Goal: Transaction & Acquisition: Purchase product/service

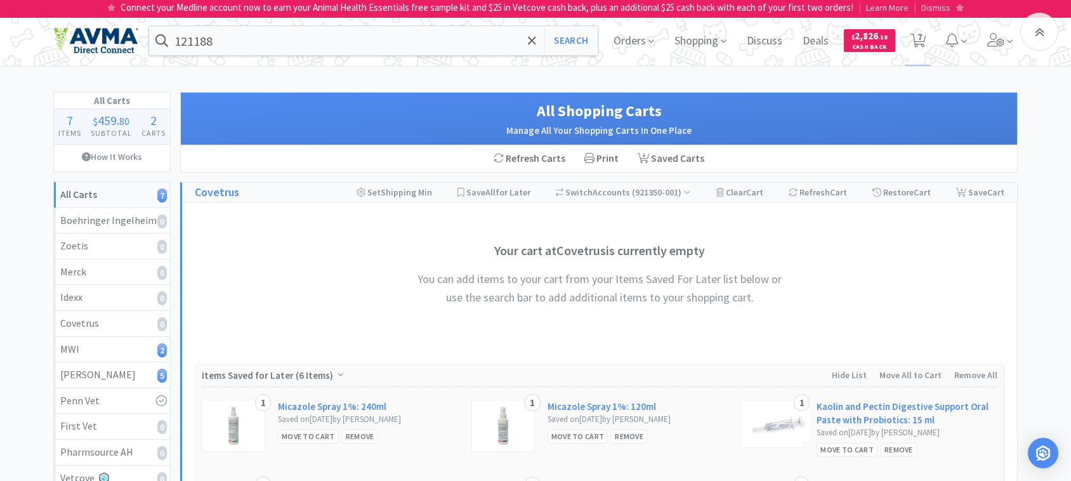
select select "5"
select select "1"
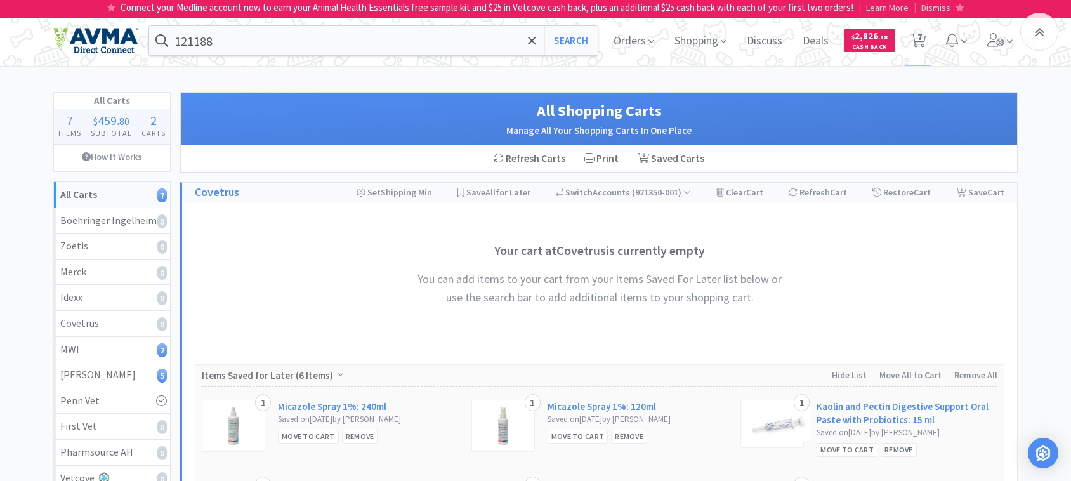
select select "2"
select select "1"
click at [261, 39] on input "121188" at bounding box center [373, 40] width 449 height 29
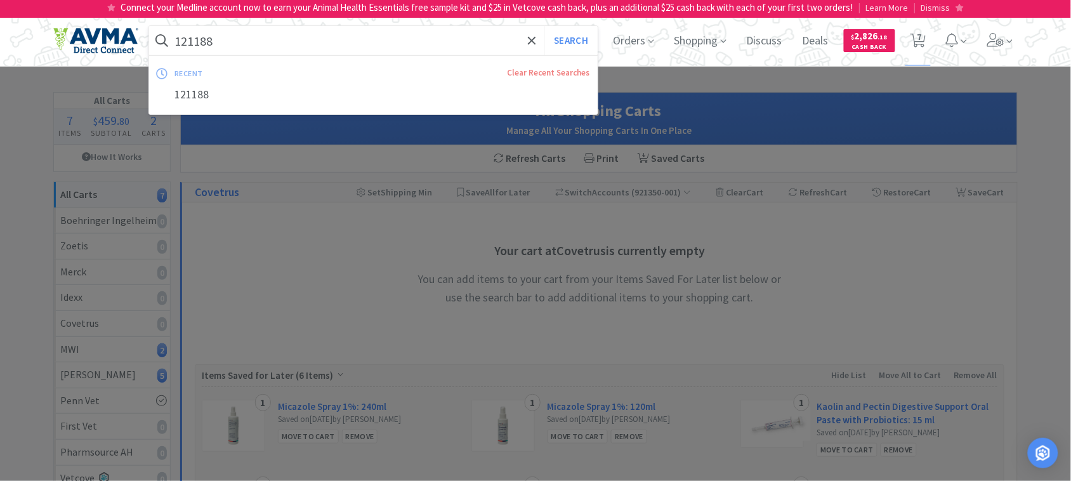
paste input "080530"
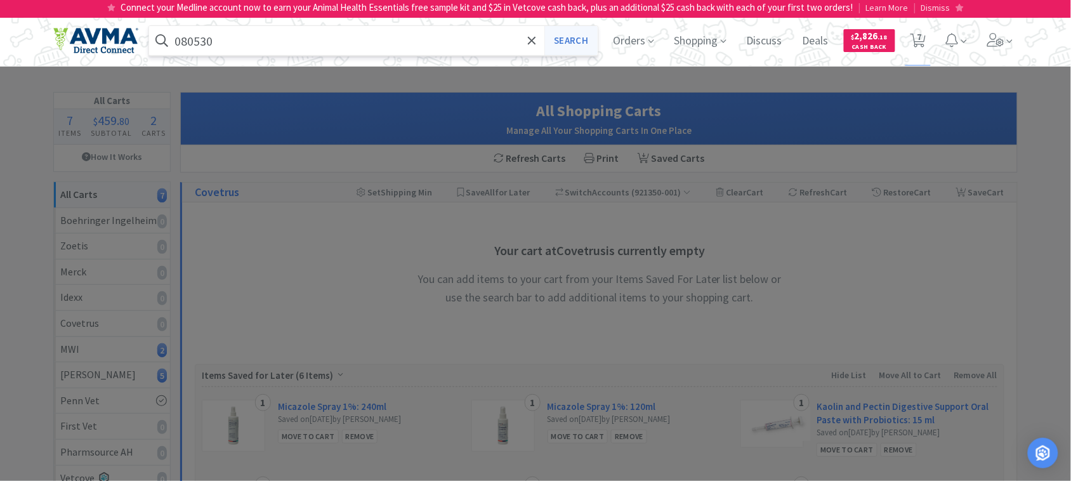
type input "080530"
click at [568, 38] on button "Search" at bounding box center [571, 40] width 53 height 29
select select "5"
select select "1"
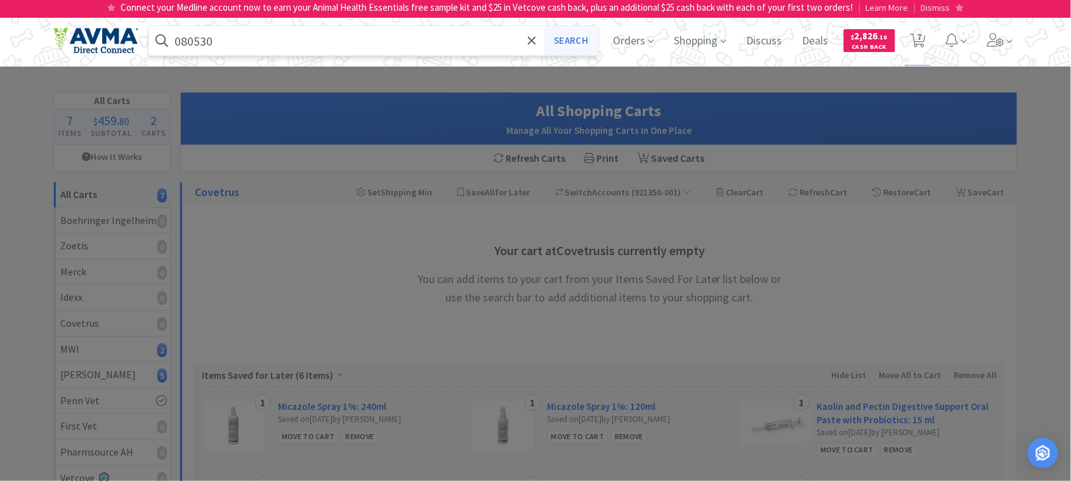
select select "1"
select select "2"
select select "1"
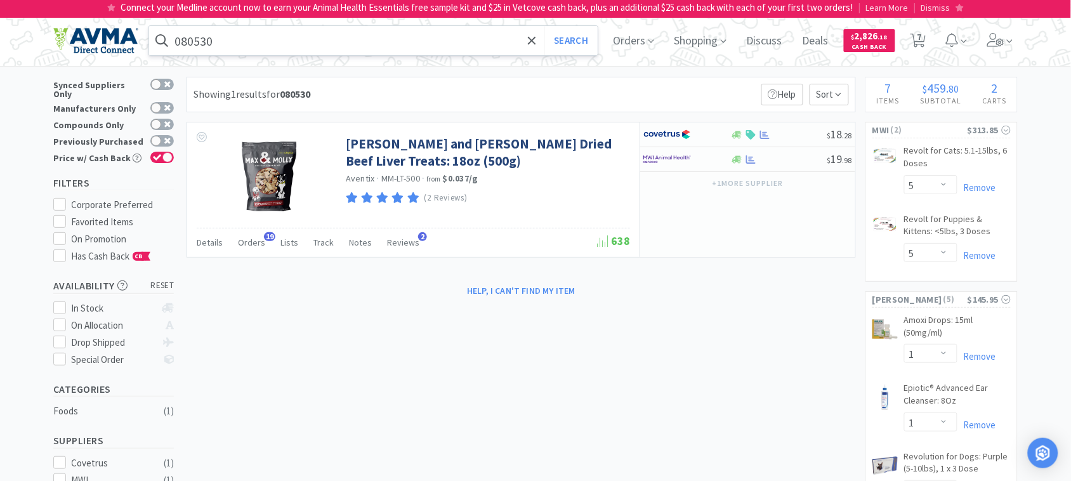
click at [249, 41] on input "080530" at bounding box center [373, 40] width 449 height 29
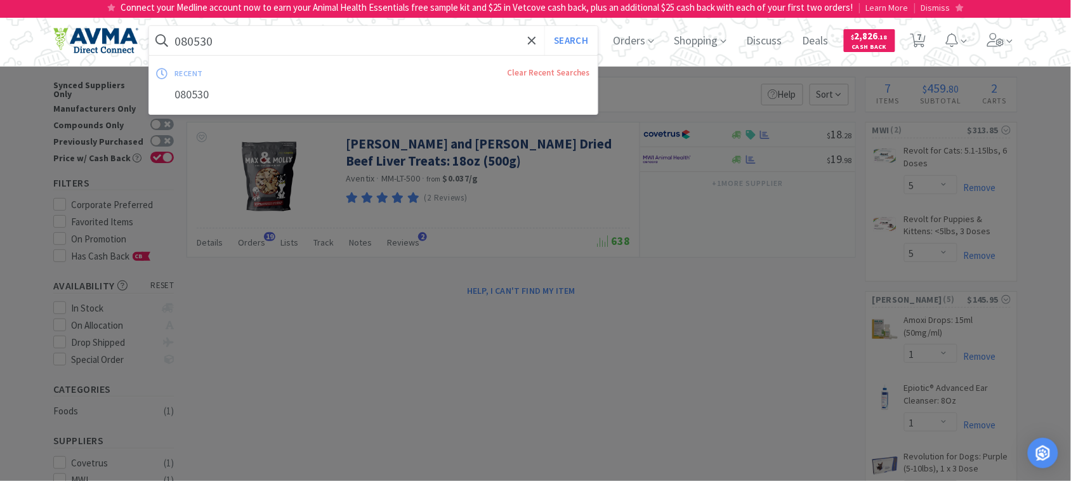
paste input "78056437"
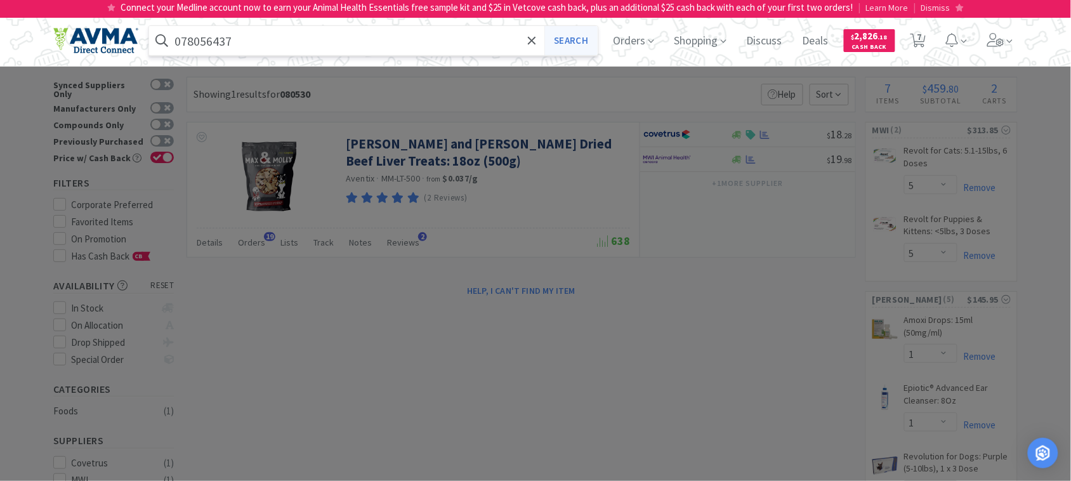
type input "078056437"
click at [581, 34] on button "Search" at bounding box center [571, 40] width 53 height 29
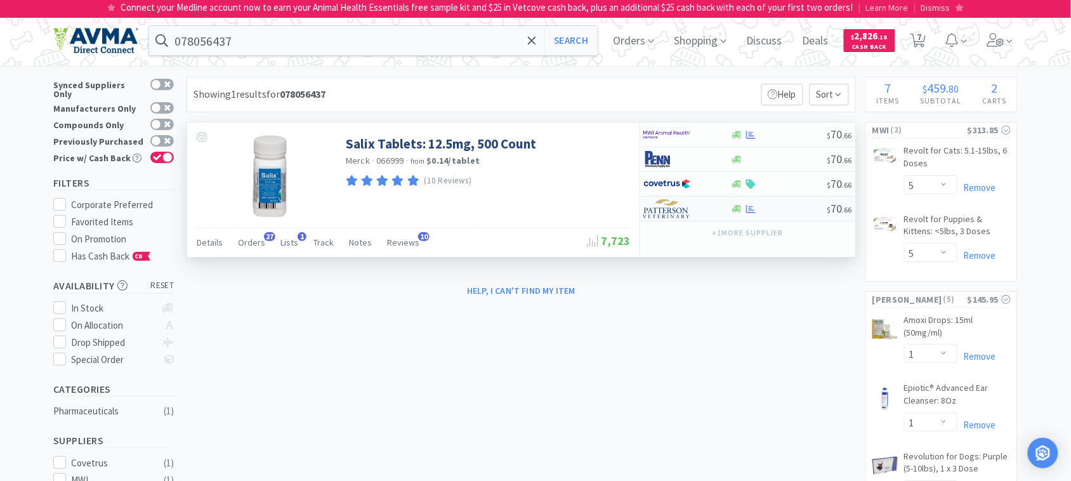
click at [671, 211] on img at bounding box center [668, 208] width 48 height 19
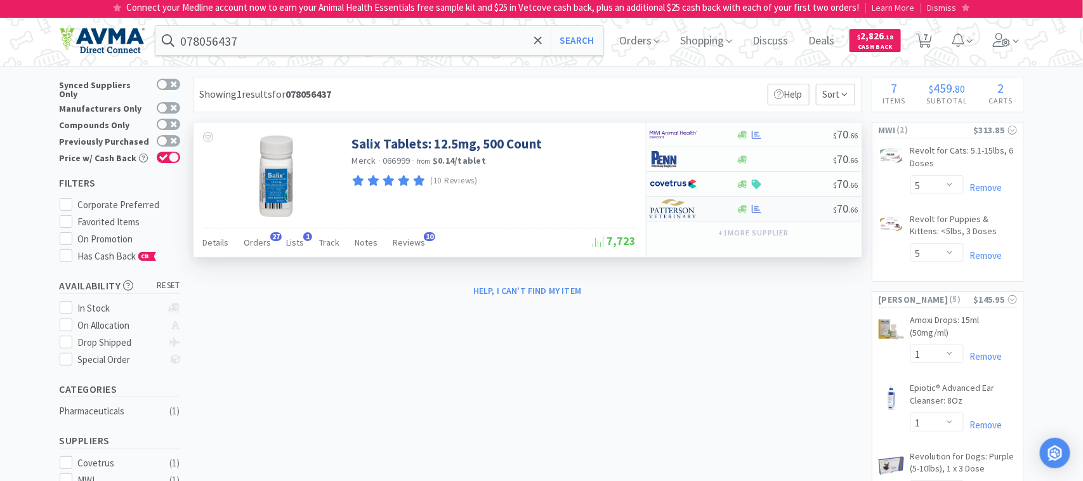
select select "1"
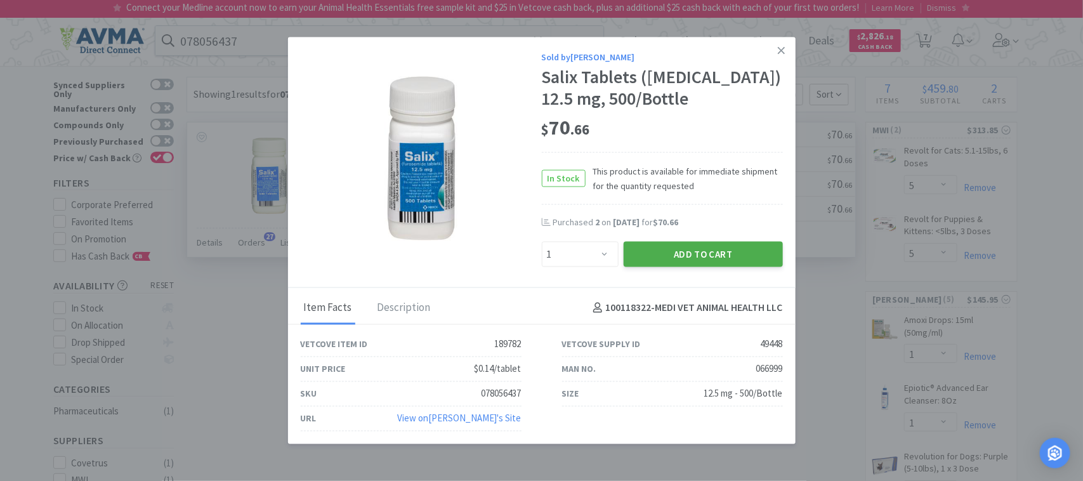
click at [683, 248] on button "Add to Cart" at bounding box center [703, 253] width 159 height 25
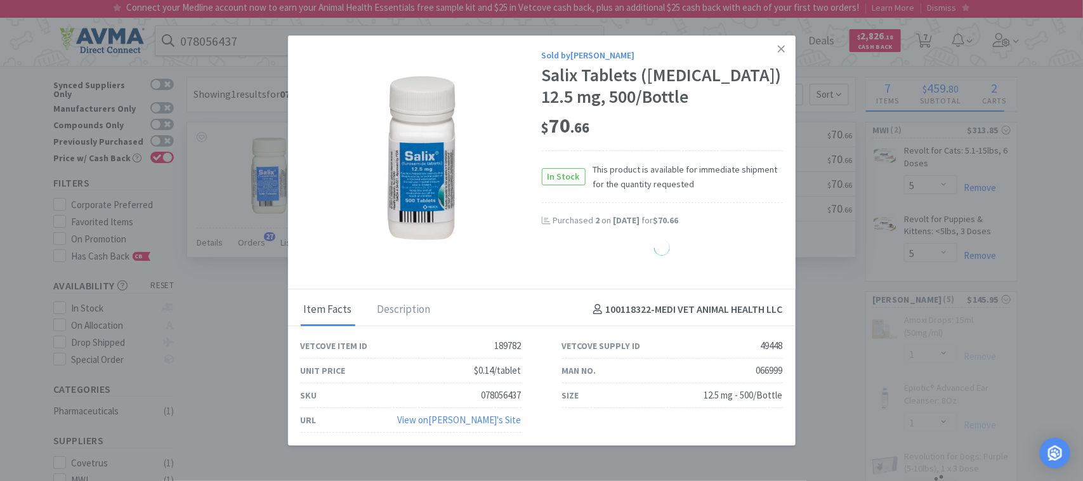
select select "1"
select select "2"
select select "1"
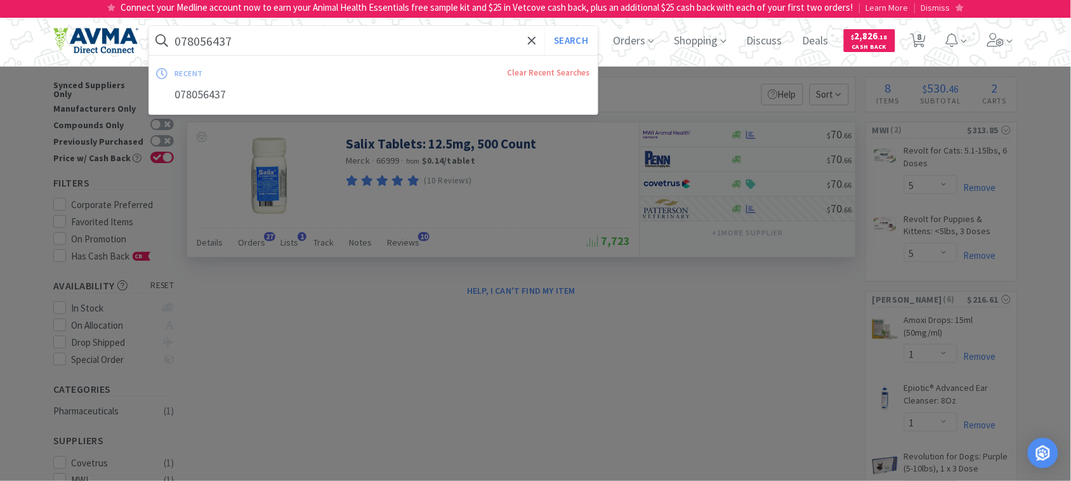
click at [273, 37] on input "078056437" at bounding box center [373, 40] width 449 height 29
paste input "0785"
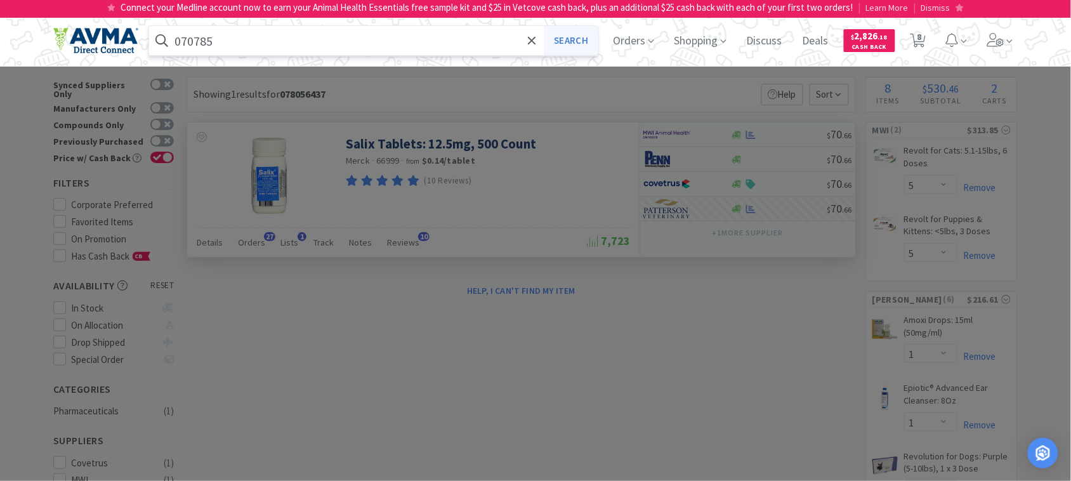
type input "070785"
click at [569, 39] on button "Search" at bounding box center [571, 40] width 53 height 29
